Goal: Task Accomplishment & Management: Complete application form

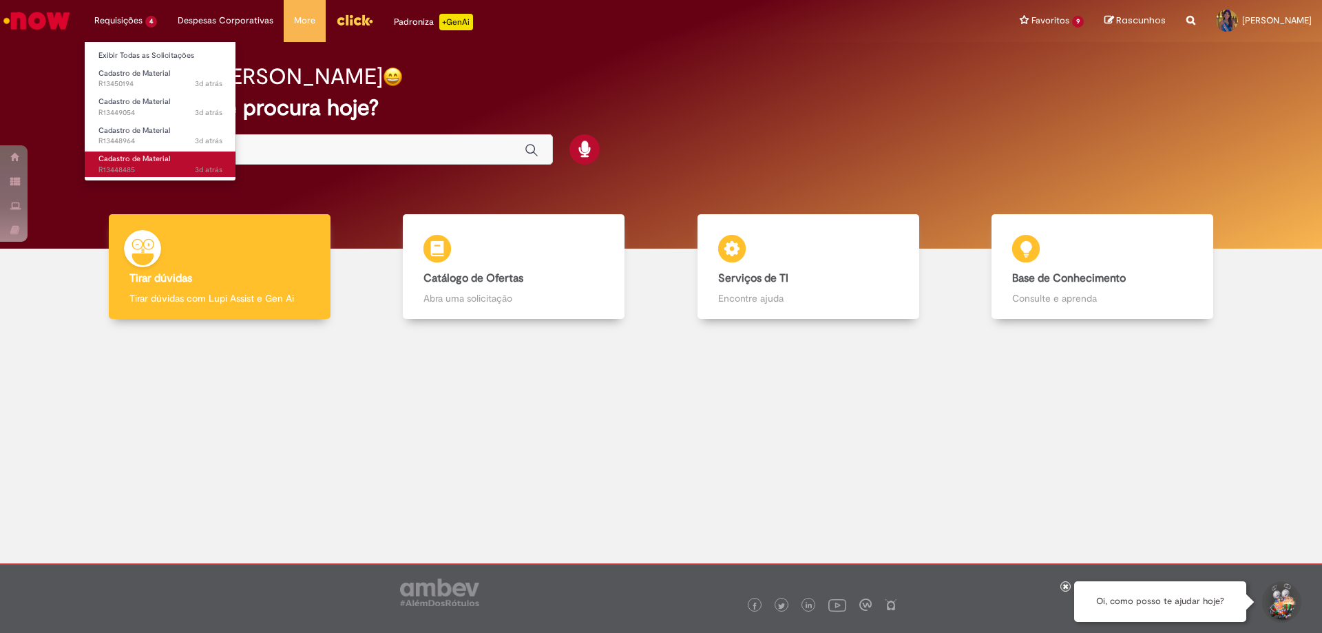
click at [155, 166] on span "3d atrás 3 dias atrás R13448485" at bounding box center [160, 170] width 124 height 11
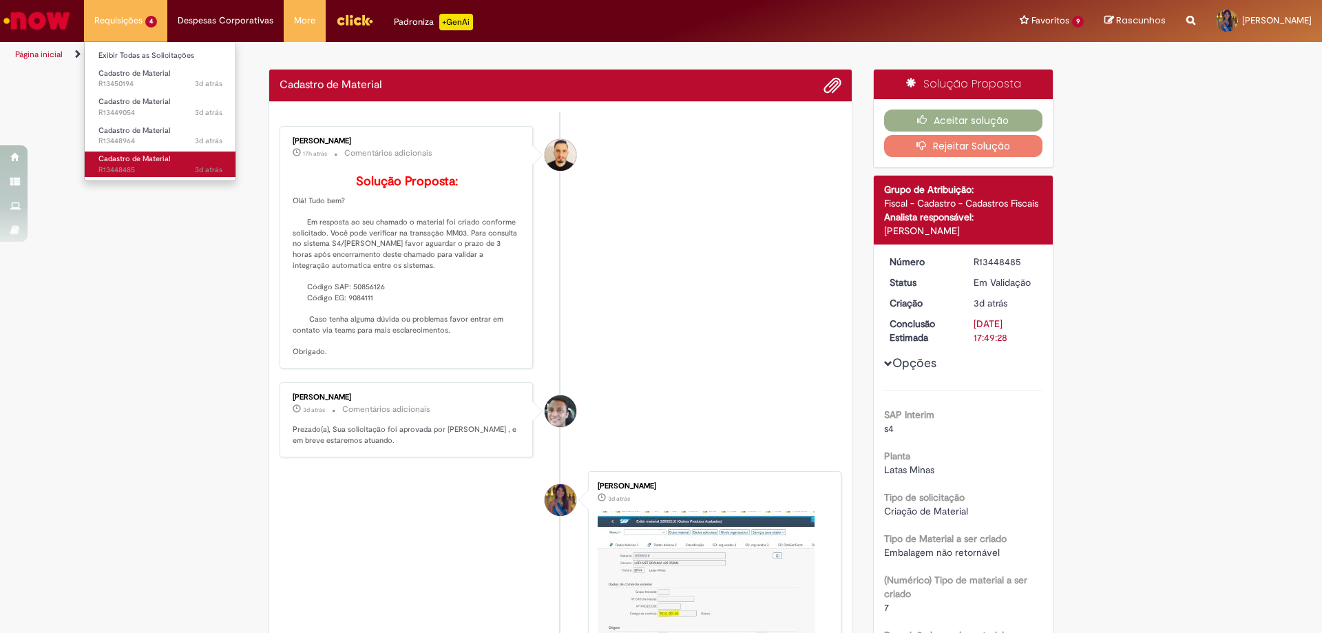
click at [157, 160] on span "Cadastro de Material" at bounding box center [134, 159] width 72 height 10
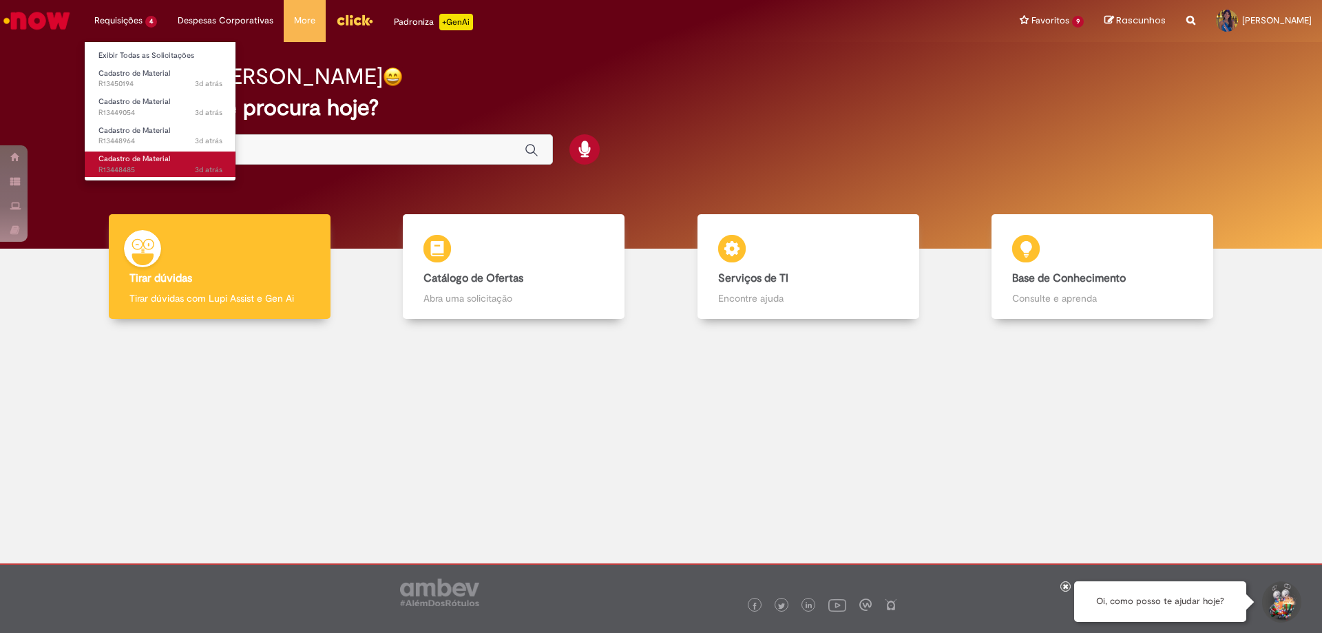
click at [162, 159] on span "Cadastro de Material" at bounding box center [134, 159] width 72 height 10
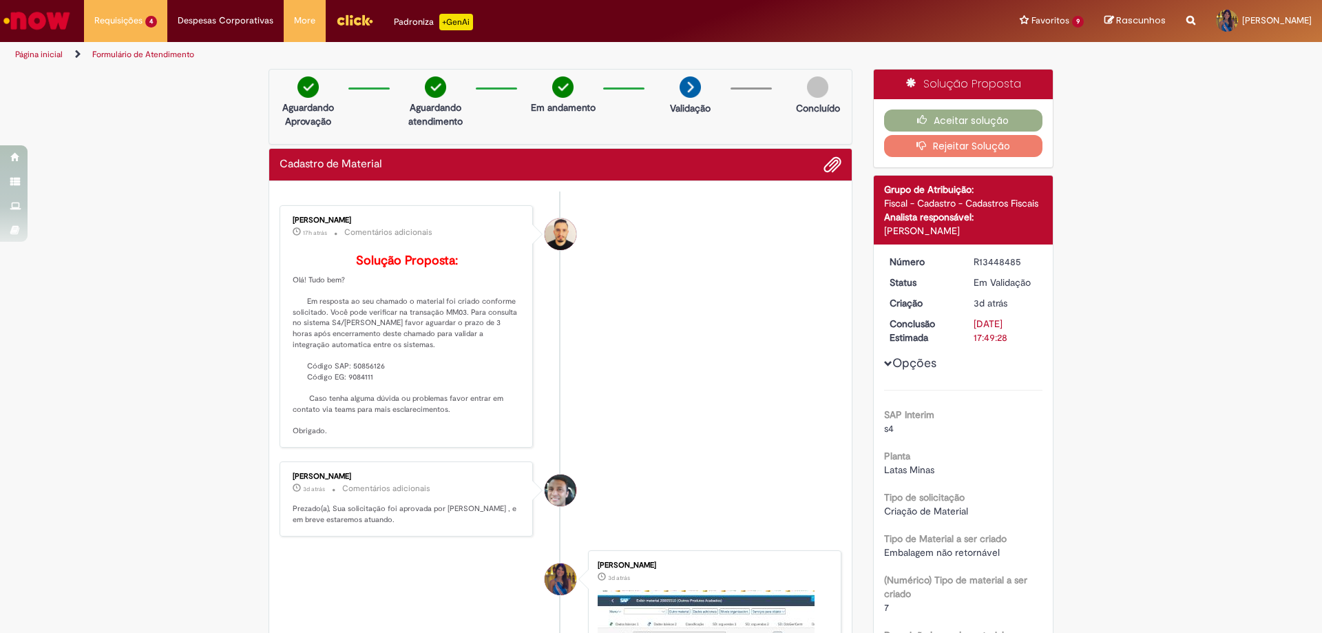
click at [971, 150] on button "Rejeitar Solução" at bounding box center [963, 146] width 159 height 22
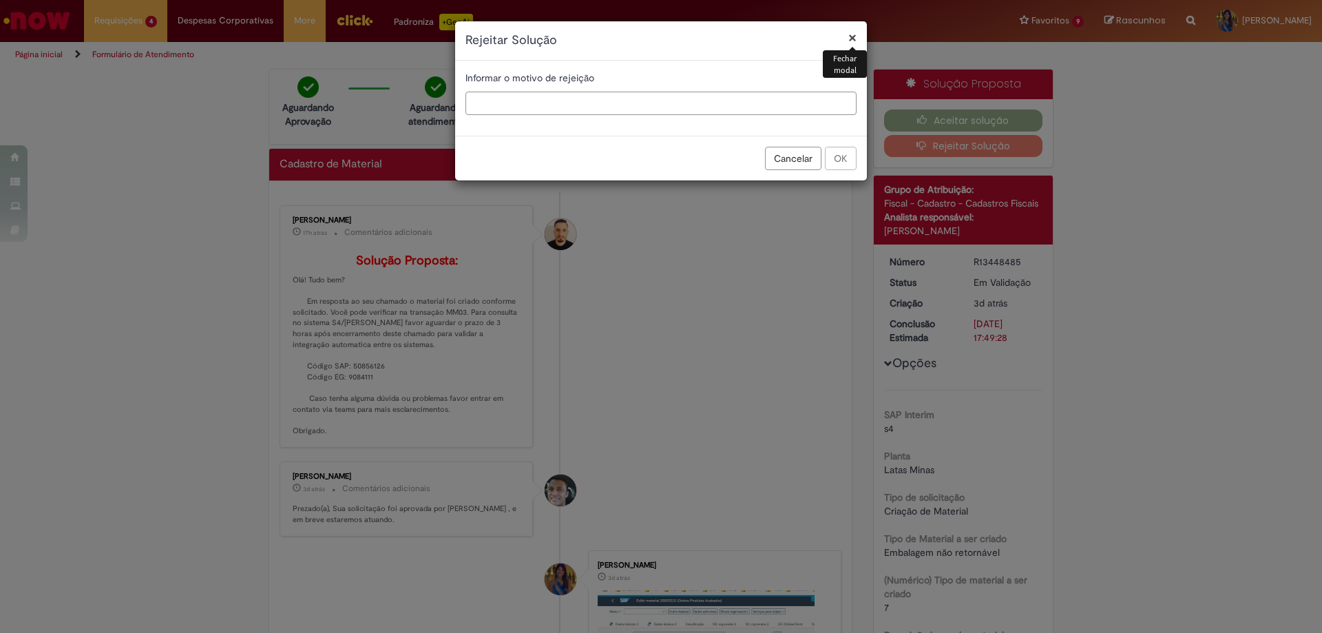
click at [497, 111] on input "text" at bounding box center [660, 103] width 391 height 23
type input "**********"
click at [847, 158] on button "OK" at bounding box center [841, 158] width 32 height 23
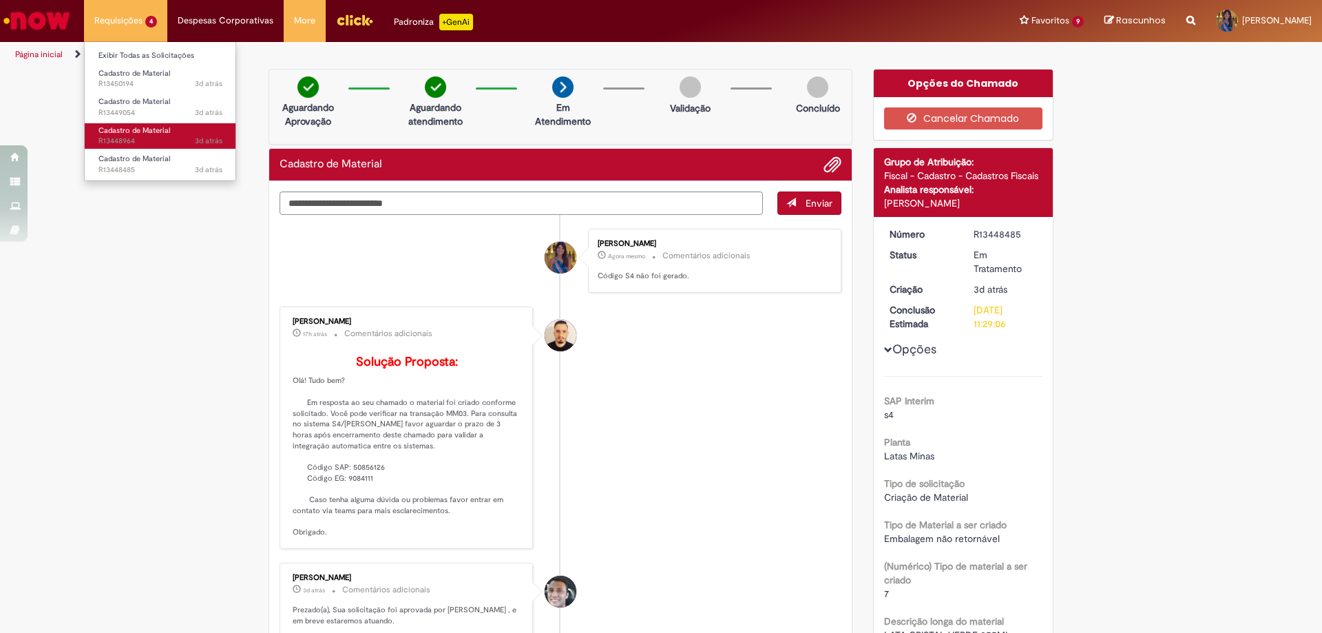
click at [170, 136] on span "3d atrás 3 dias atrás R13448964" at bounding box center [160, 141] width 124 height 11
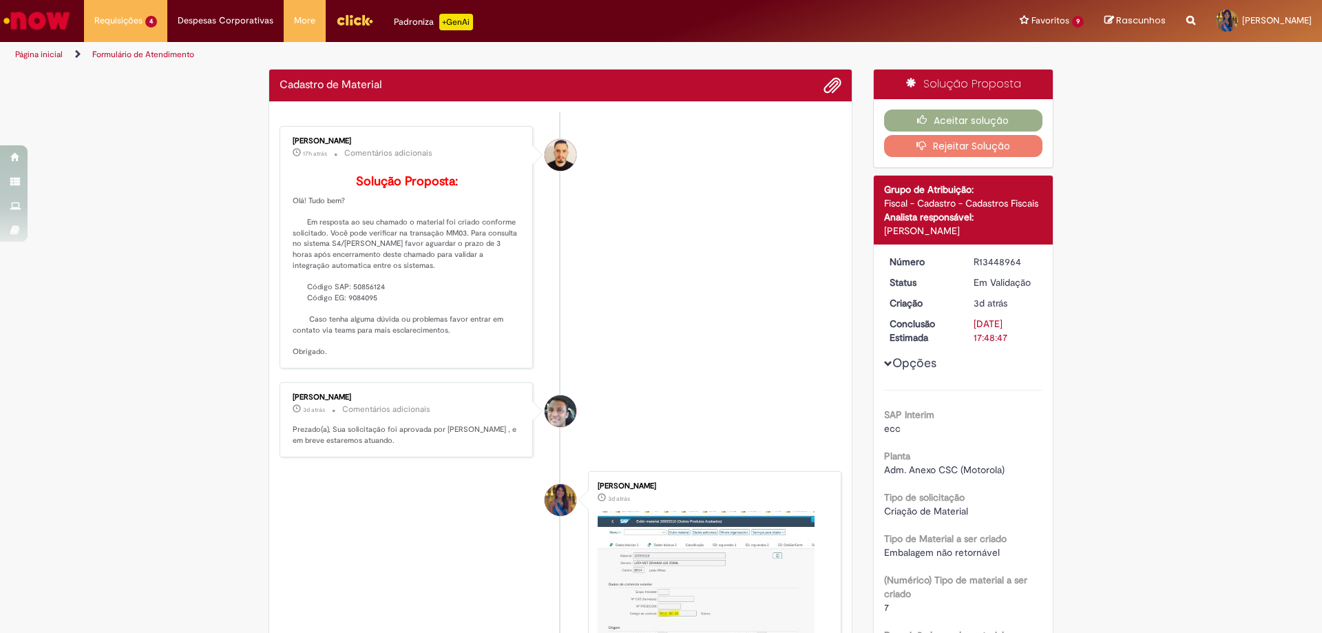
click at [962, 149] on button "Rejeitar Solução" at bounding box center [963, 146] width 159 height 22
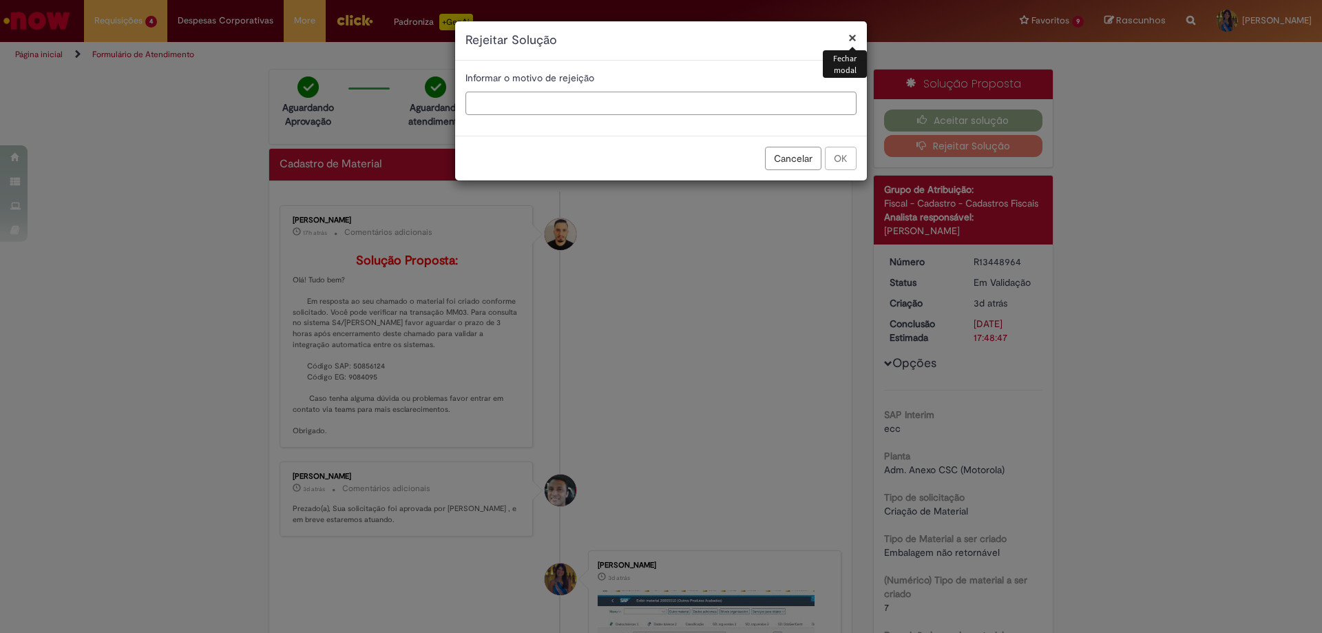
click at [538, 98] on input "text" at bounding box center [660, 103] width 391 height 23
type input "**********"
click at [848, 149] on button "OK" at bounding box center [841, 158] width 32 height 23
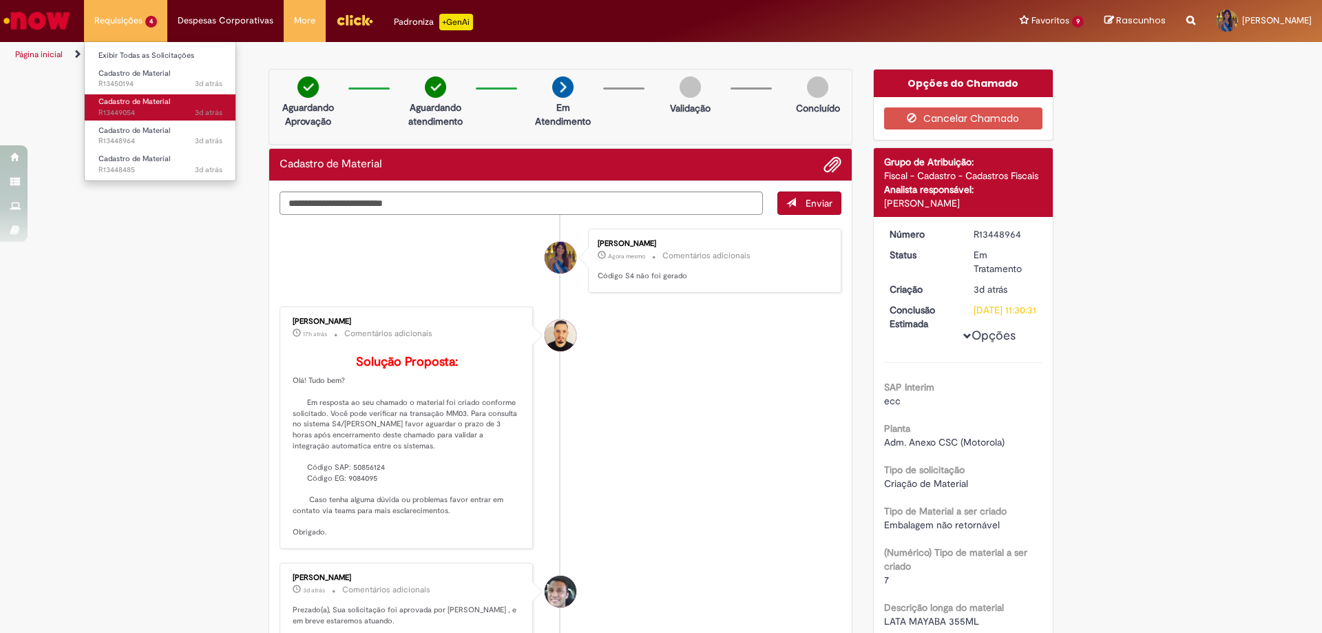
click at [140, 107] on span "3d atrás 3 dias atrás R13449054" at bounding box center [160, 112] width 124 height 11
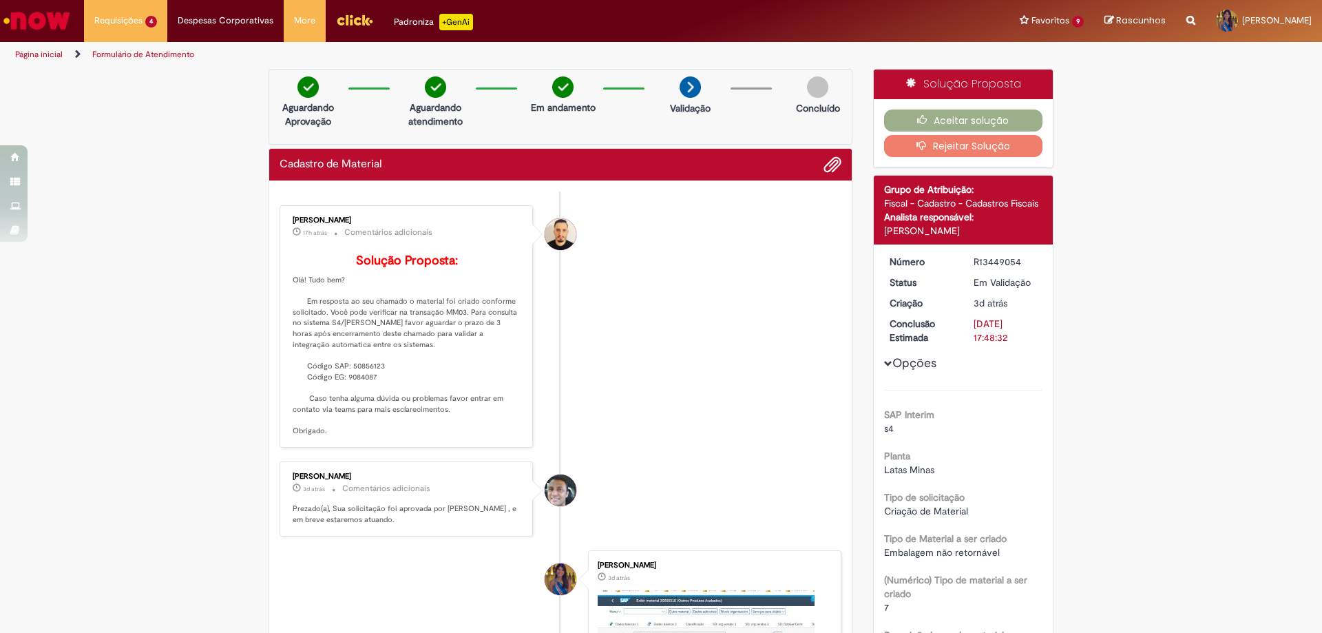
click at [962, 145] on button "Rejeitar Solução" at bounding box center [963, 146] width 159 height 22
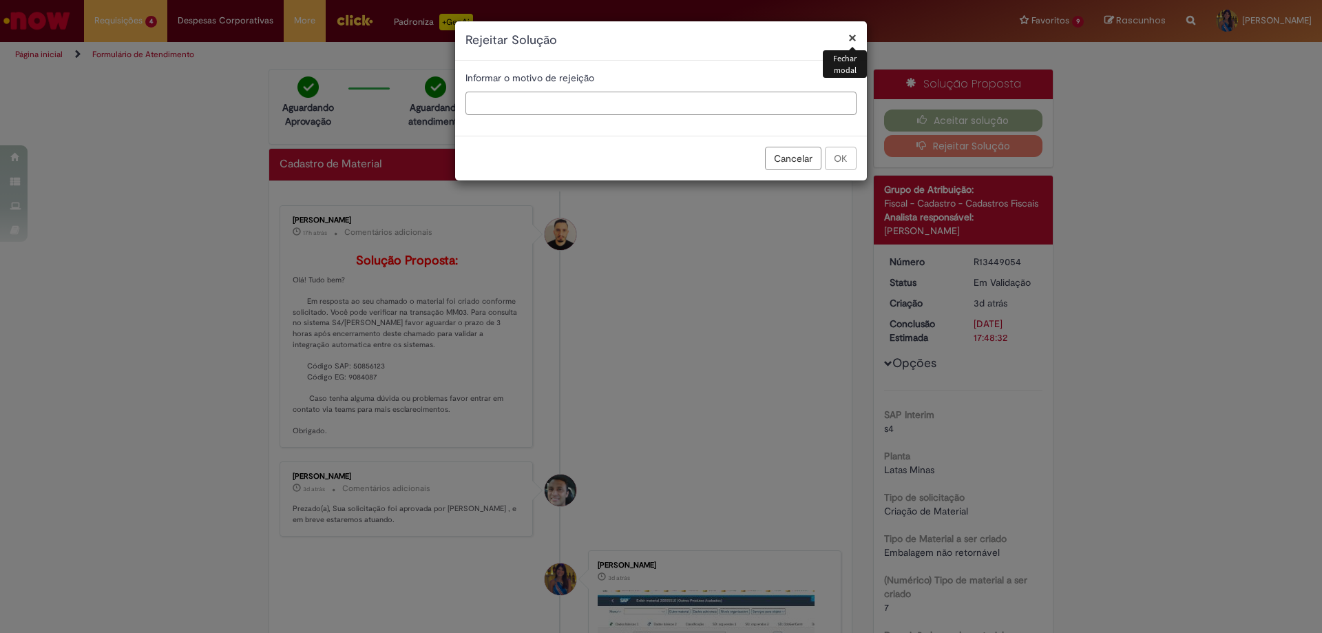
click at [600, 106] on input "text" at bounding box center [660, 103] width 391 height 23
type input "**********"
click at [848, 151] on button "OK" at bounding box center [841, 158] width 32 height 23
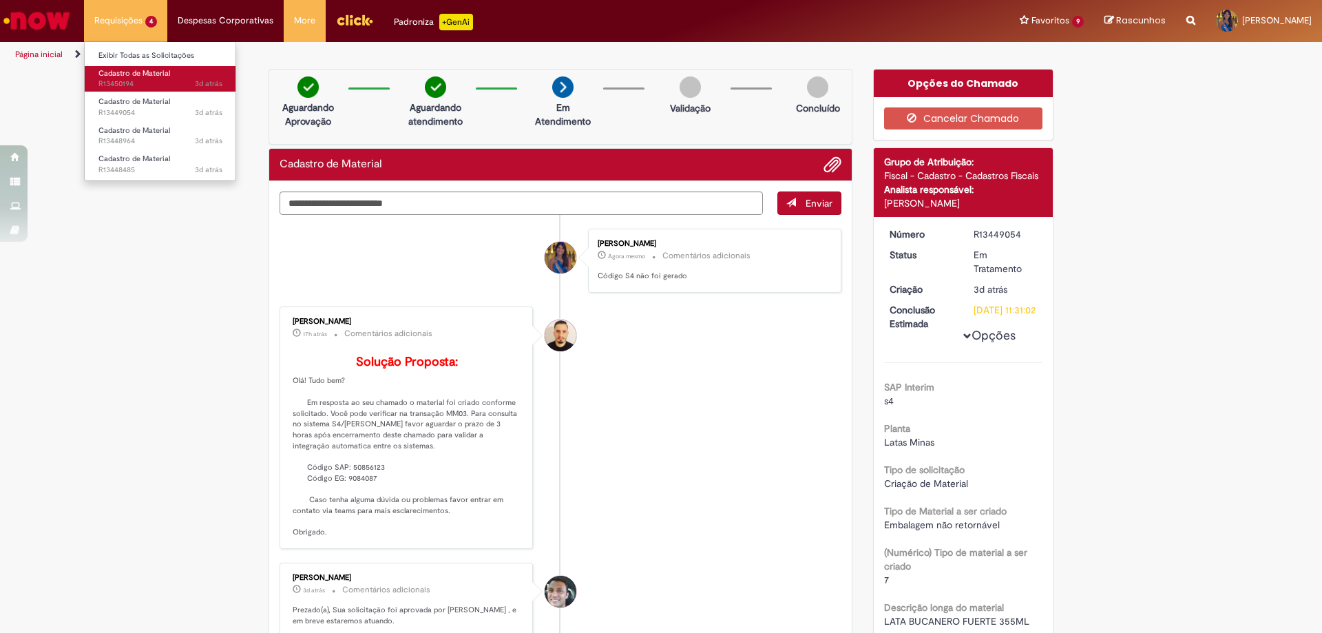
click at [142, 79] on span "3d atrás 3 dias atrás R13450194" at bounding box center [160, 83] width 124 height 11
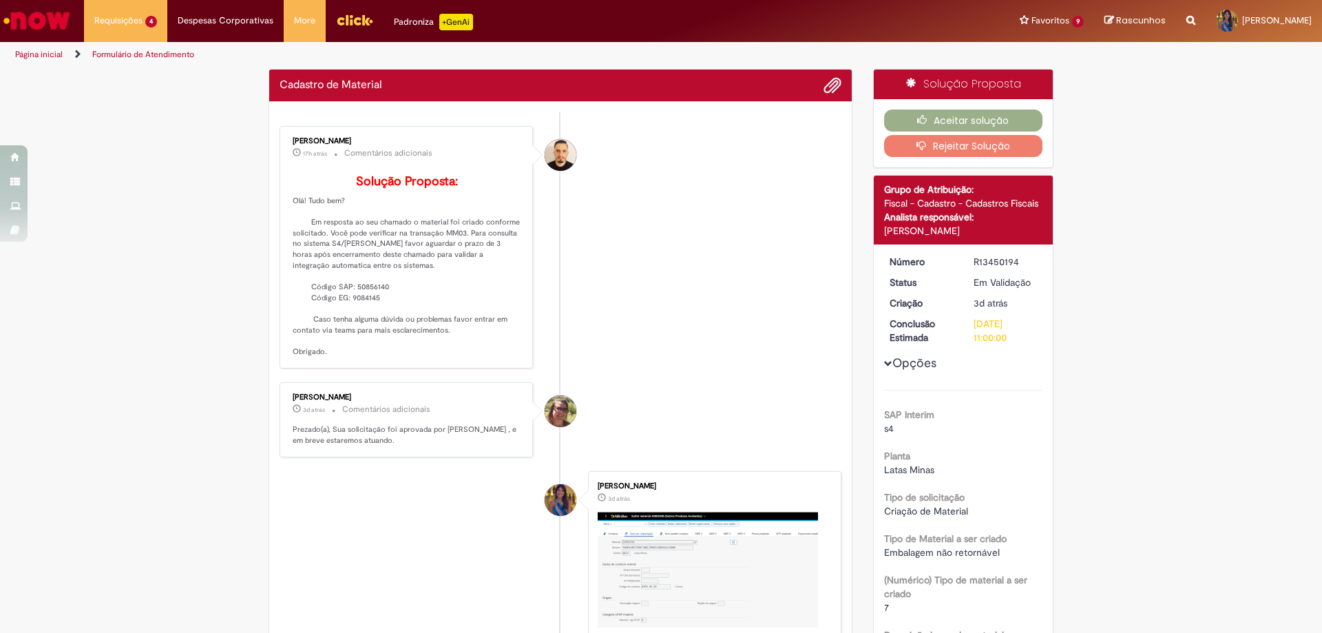
click at [987, 142] on button "Rejeitar Solução" at bounding box center [963, 146] width 159 height 22
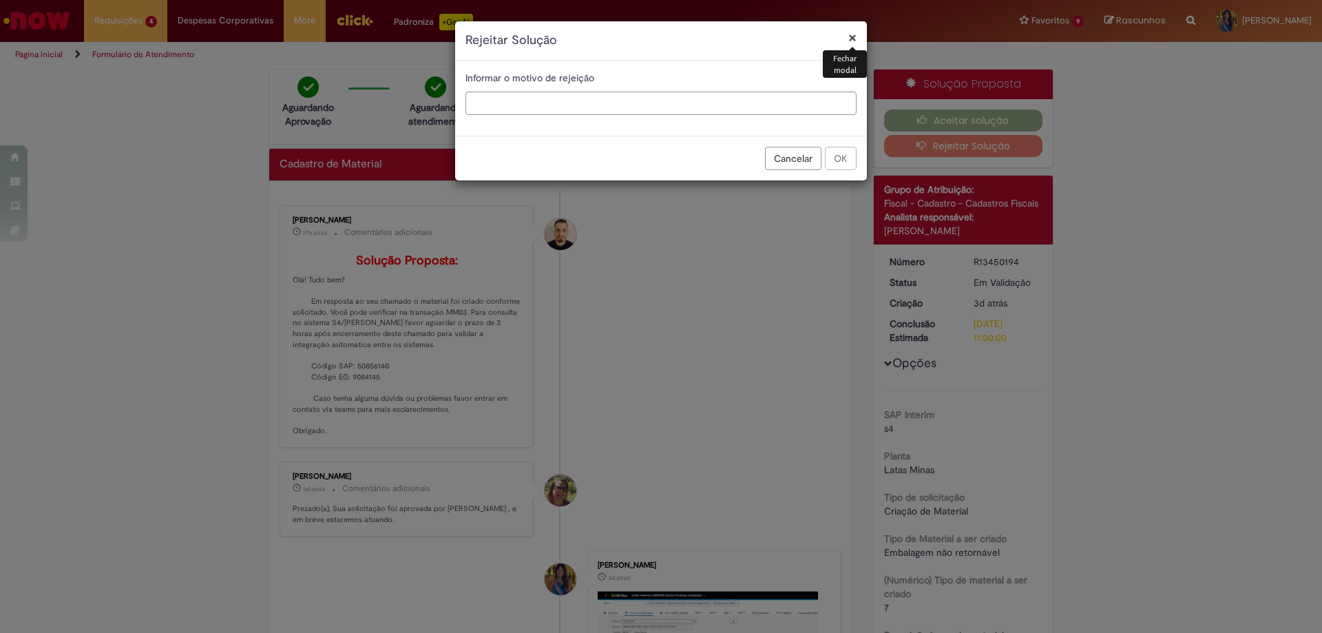
click at [542, 109] on input "text" at bounding box center [660, 103] width 391 height 23
type input "**********"
click at [855, 156] on button "OK" at bounding box center [841, 158] width 32 height 23
